Goal: Check status: Check status

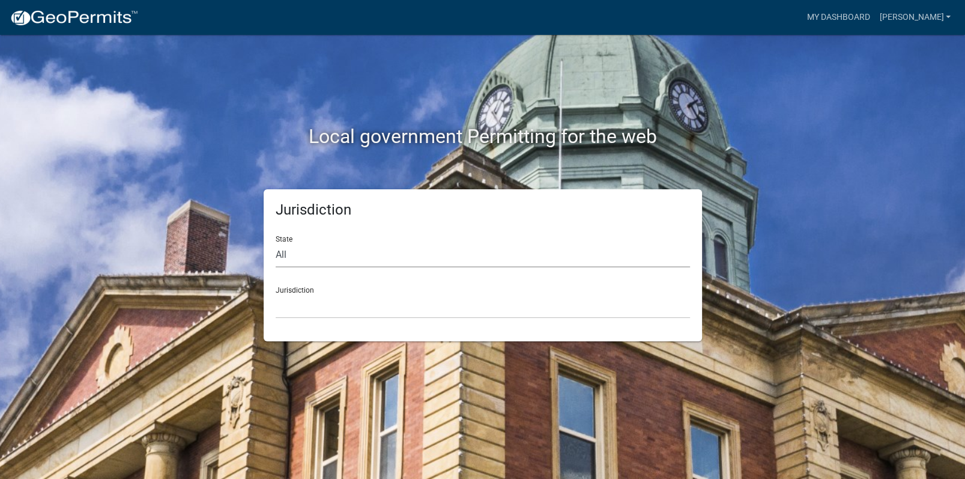
click at [281, 255] on select "All [US_STATE] [US_STATE] [US_STATE] [US_STATE] [US_STATE] [US_STATE] [US_STATE…" at bounding box center [483, 255] width 414 height 25
select select "[US_STATE]"
click at [276, 243] on select "All [US_STATE] [US_STATE] [US_STATE] [US_STATE] [US_STATE] [US_STATE] [US_STATE…" at bounding box center [483, 255] width 414 height 25
click at [285, 292] on div "Jurisdiction [GEOGRAPHIC_DATA], [US_STATE][PERSON_NAME][GEOGRAPHIC_DATA], [US_S…" at bounding box center [483, 297] width 414 height 41
click at [307, 307] on select "[GEOGRAPHIC_DATA], [US_STATE][PERSON_NAME][GEOGRAPHIC_DATA], [US_STATE][PERSON_…" at bounding box center [483, 306] width 414 height 25
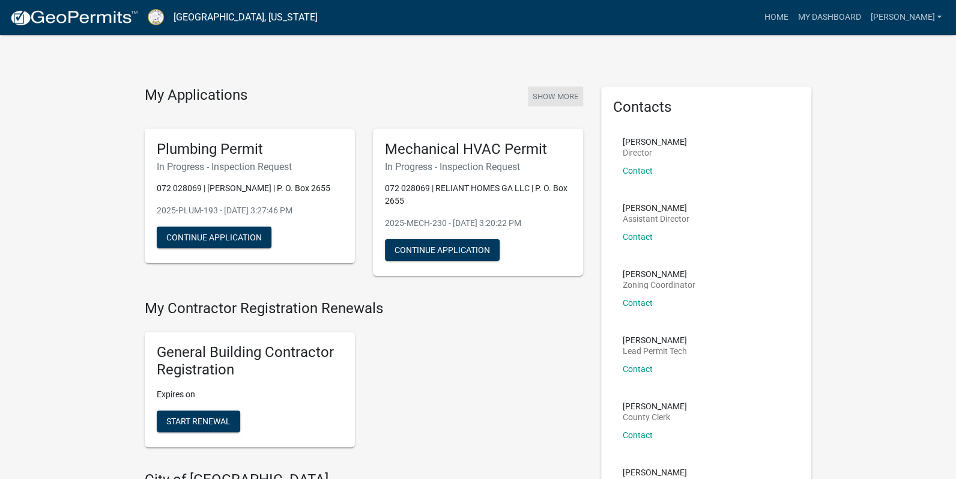
click at [550, 95] on button "Show More" at bounding box center [555, 96] width 55 height 20
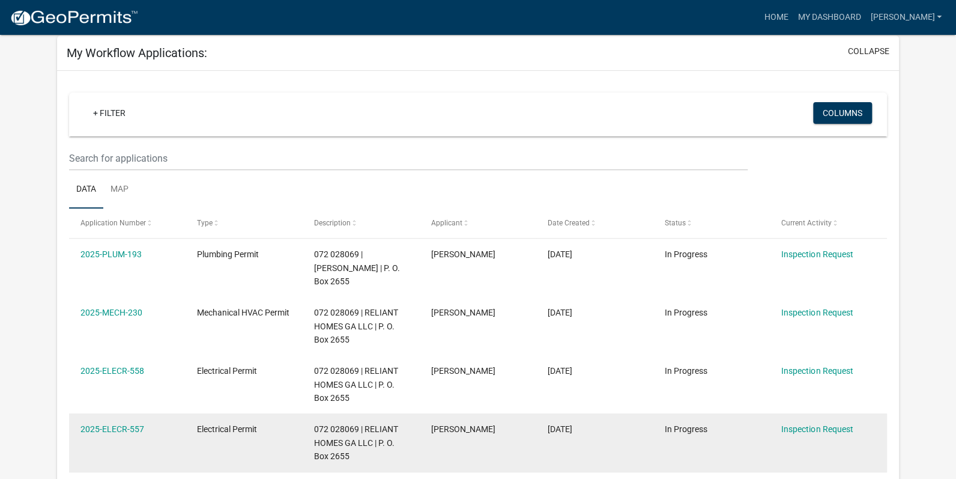
scroll to position [180, 0]
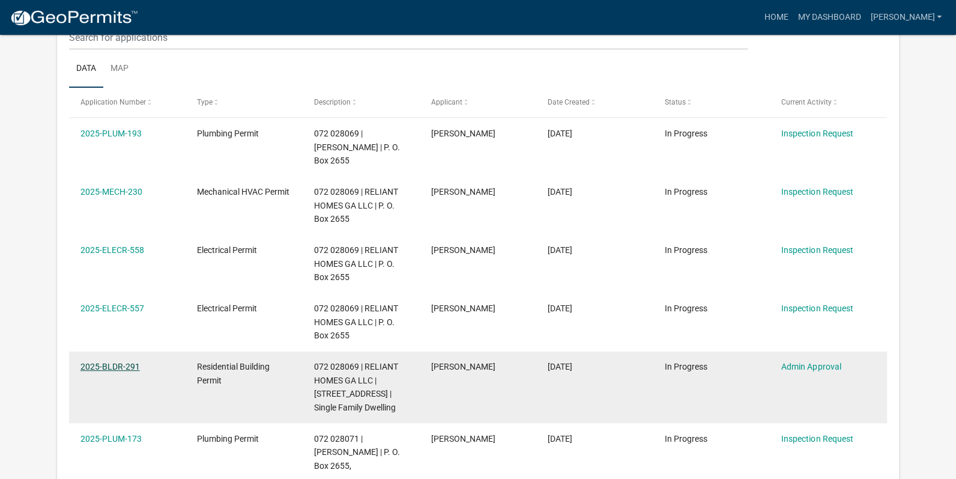
click at [124, 362] on link "2025-BLDR-291" at bounding box center [109, 367] width 59 height 10
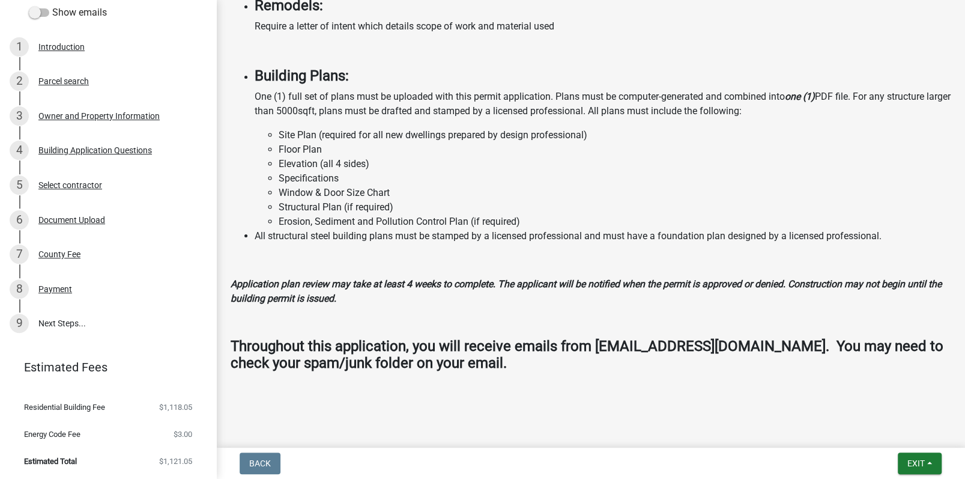
scroll to position [789, 0]
